Goal: Task Accomplishment & Management: Manage account settings

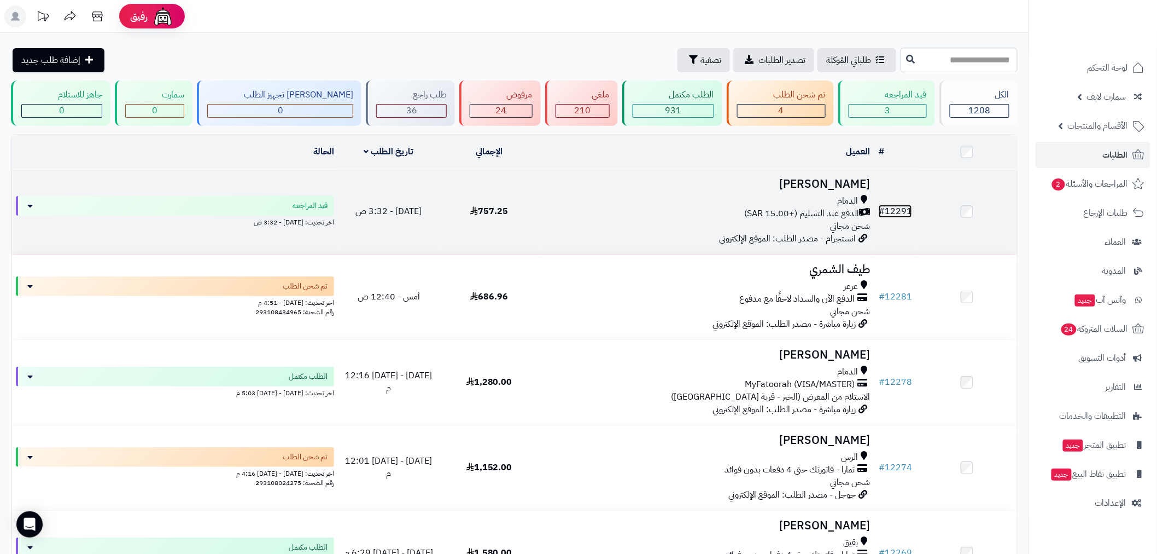
click at [889, 209] on link "# 12291" at bounding box center [895, 211] width 33 height 13
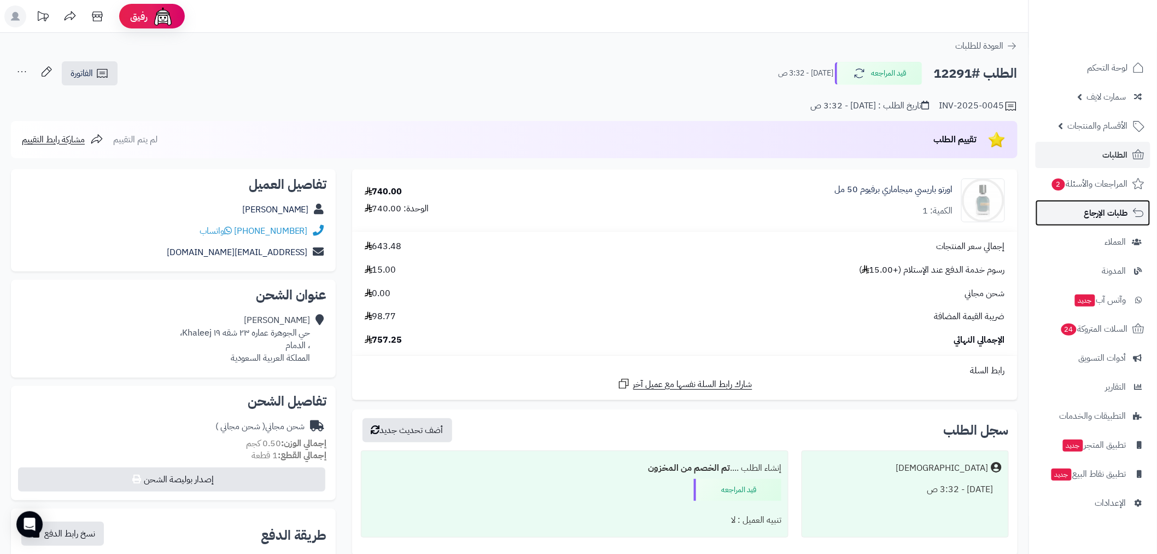
click at [1095, 202] on link "طلبات الإرجاع" at bounding box center [1093, 213] width 115 height 26
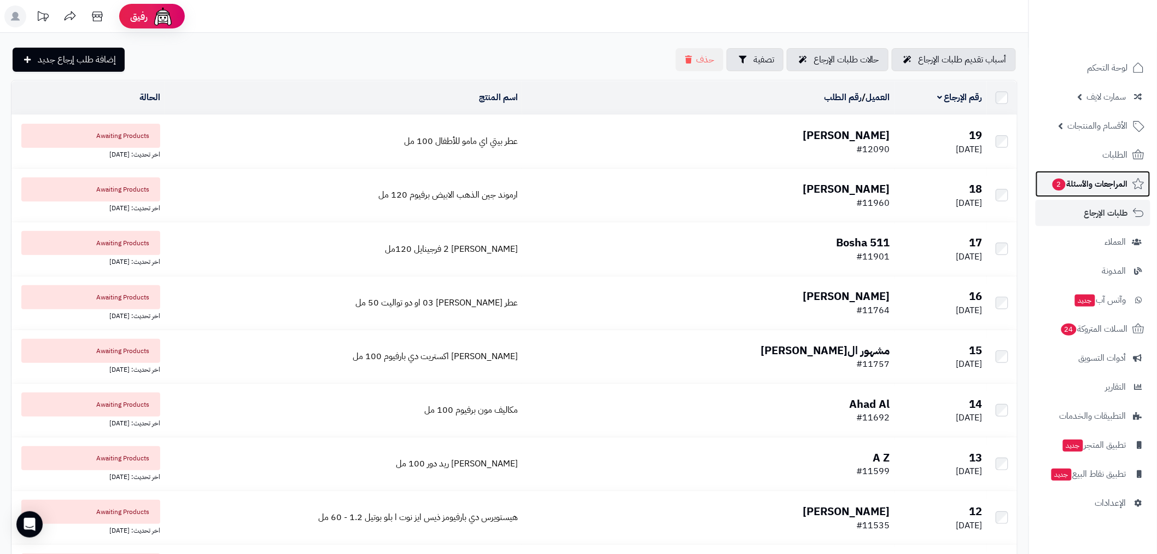
click at [1046, 182] on link "المراجعات والأسئلة 2" at bounding box center [1093, 184] width 115 height 26
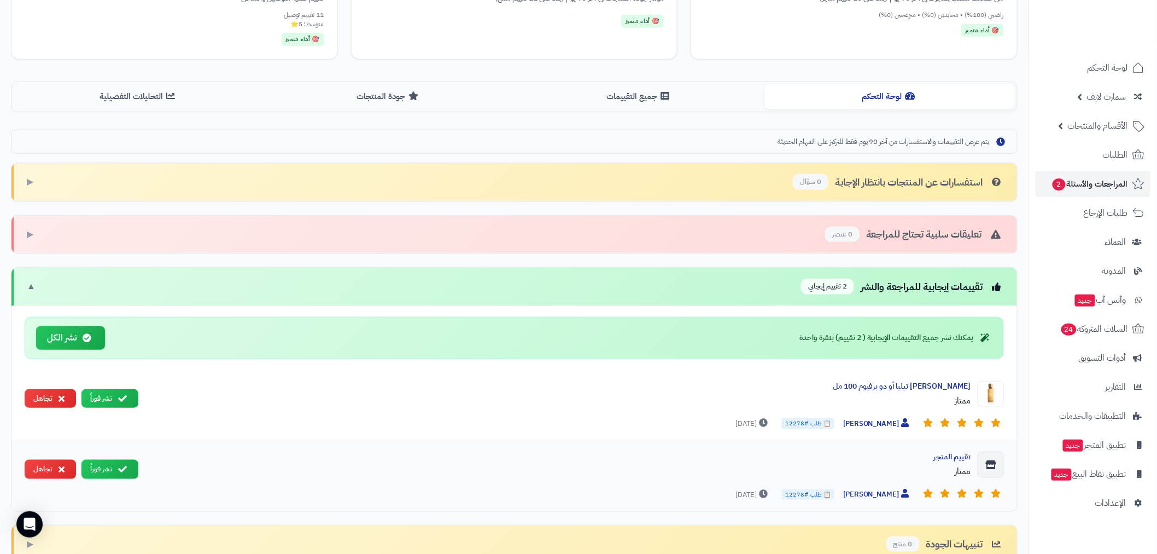
scroll to position [283, 0]
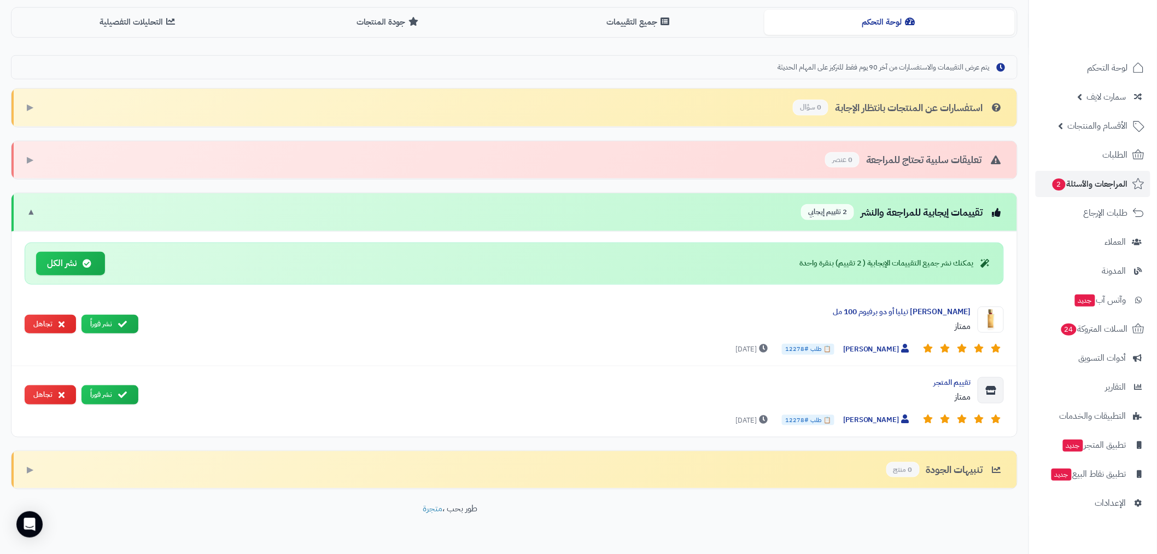
drag, startPoint x: 77, startPoint y: 264, endPoint x: 532, endPoint y: 46, distance: 505.2
click at [77, 264] on button "نشر الكل" at bounding box center [70, 264] width 69 height 24
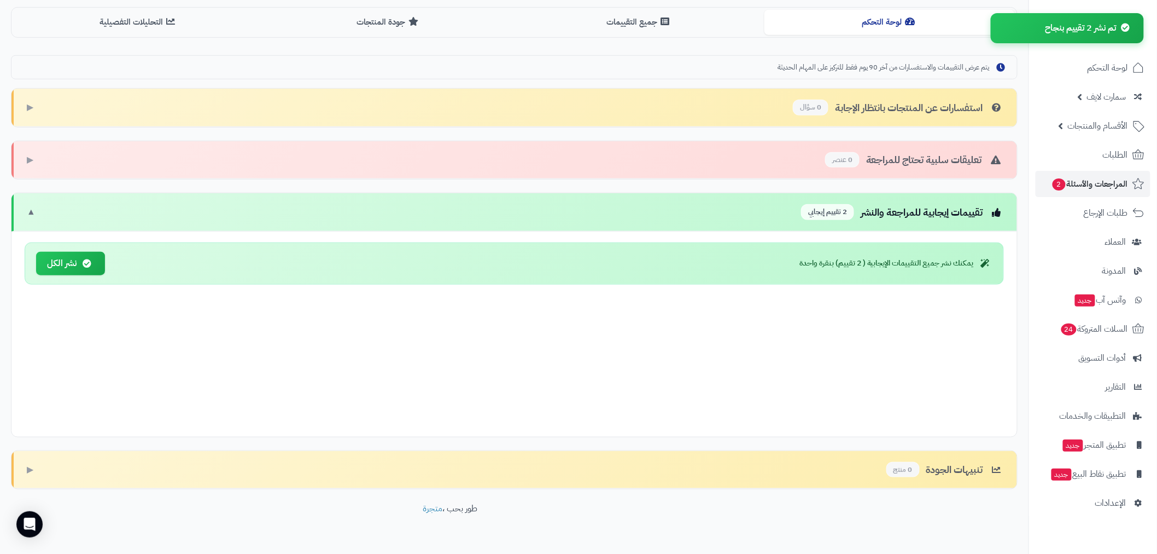
scroll to position [168, 0]
